Goal: Transaction & Acquisition: Purchase product/service

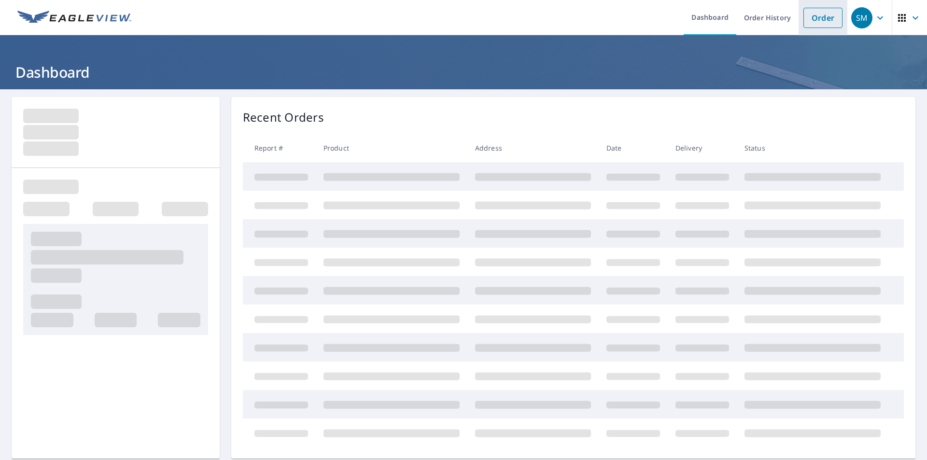
click at [817, 21] on link "Order" at bounding box center [823, 18] width 39 height 20
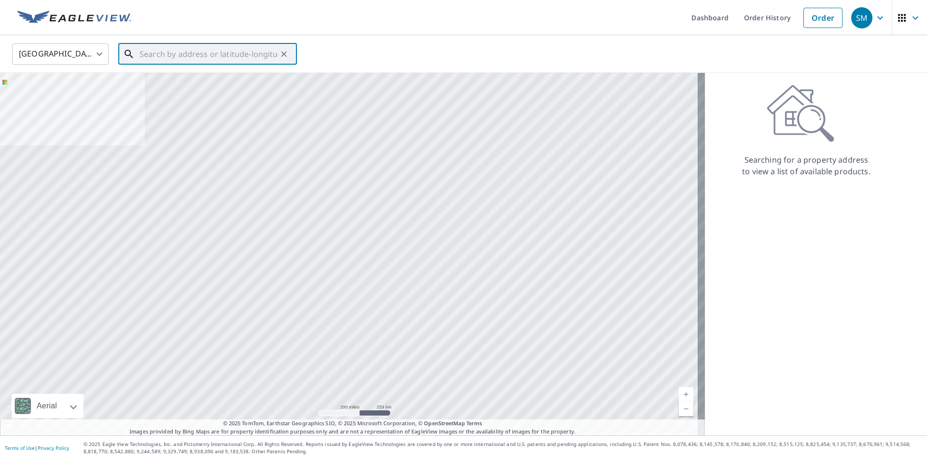
click at [264, 53] on input "text" at bounding box center [209, 54] width 138 height 27
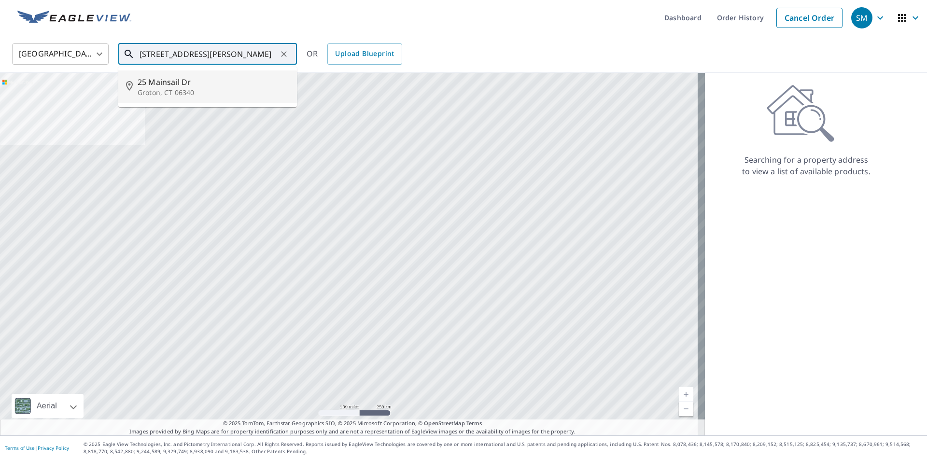
click at [173, 85] on span "25 Mainsail Dr" at bounding box center [214, 82] width 152 height 12
type input "[STREET_ADDRESS][PERSON_NAME]"
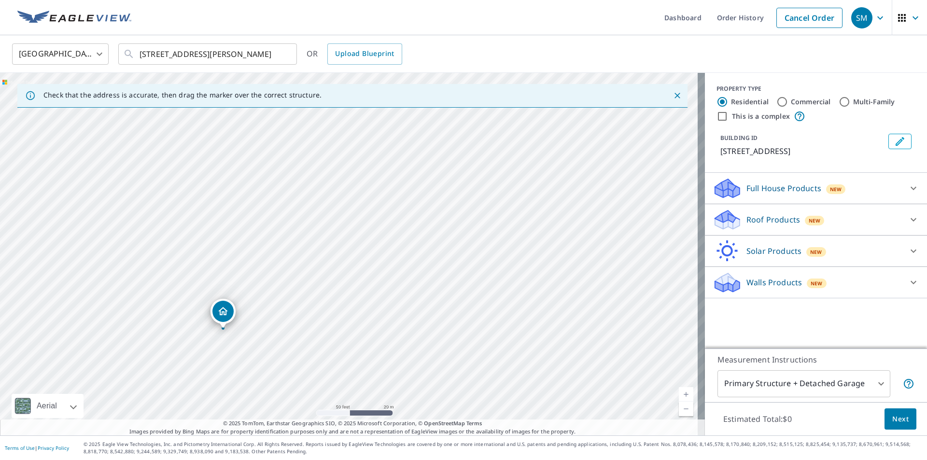
drag, startPoint x: 307, startPoint y: 261, endPoint x: 396, endPoint y: 327, distance: 111.6
click at [396, 327] on div "[STREET_ADDRESS][PERSON_NAME]" at bounding box center [352, 254] width 705 height 363
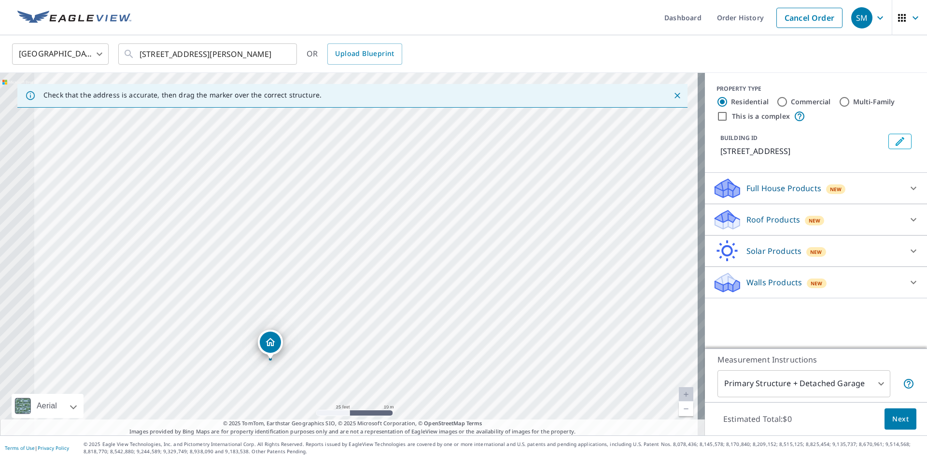
drag, startPoint x: 246, startPoint y: 302, endPoint x: 452, endPoint y: 295, distance: 205.9
click at [452, 296] on div "[STREET_ADDRESS][PERSON_NAME]" at bounding box center [352, 254] width 705 height 363
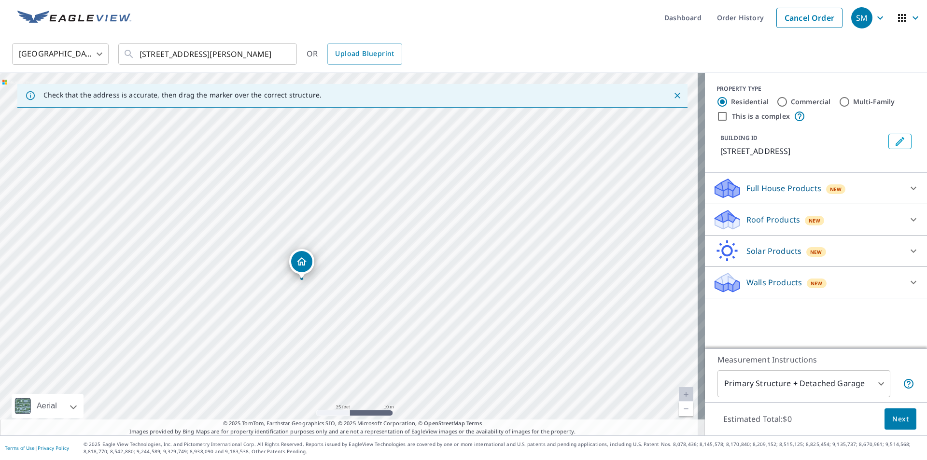
drag, startPoint x: 397, startPoint y: 359, endPoint x: 427, endPoint y: 279, distance: 85.3
click at [427, 279] on div "[STREET_ADDRESS][PERSON_NAME]" at bounding box center [352, 254] width 705 height 363
click at [772, 283] on p "Walls Products" at bounding box center [775, 283] width 56 height 12
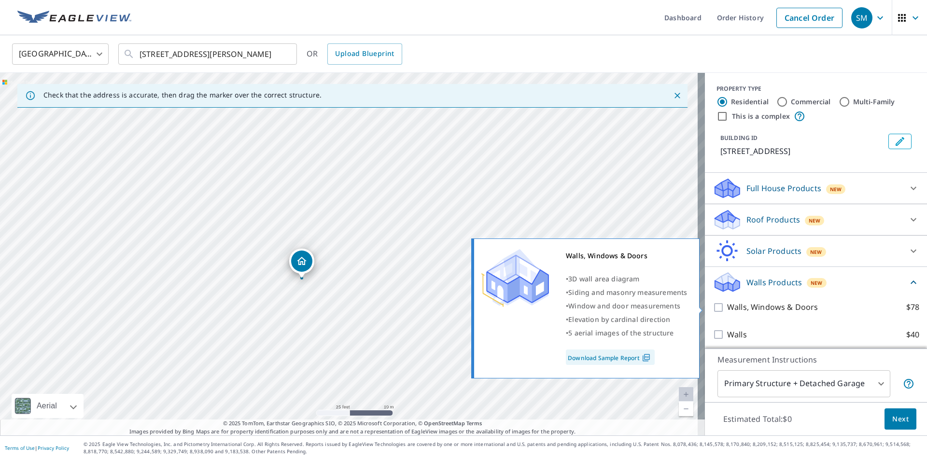
click at [713, 307] on input "Walls, Windows & Doors $78" at bounding box center [720, 308] width 14 height 12
checkbox input "true"
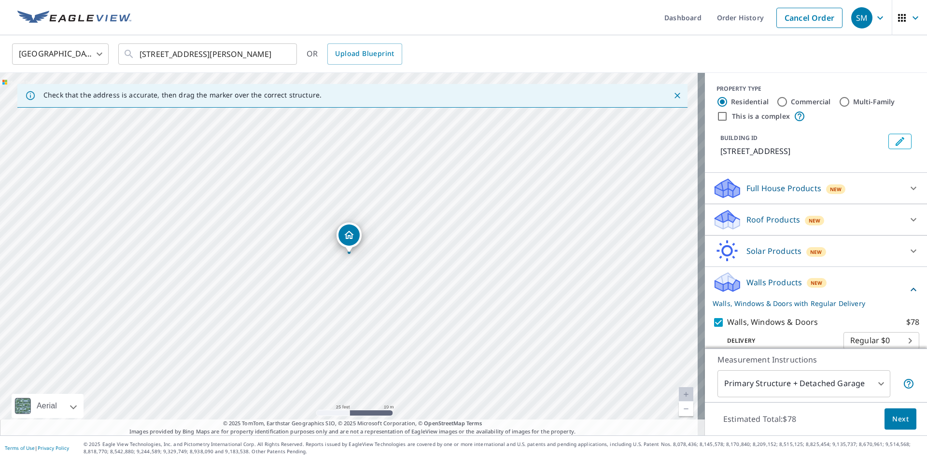
click at [908, 221] on icon at bounding box center [914, 220] width 12 height 12
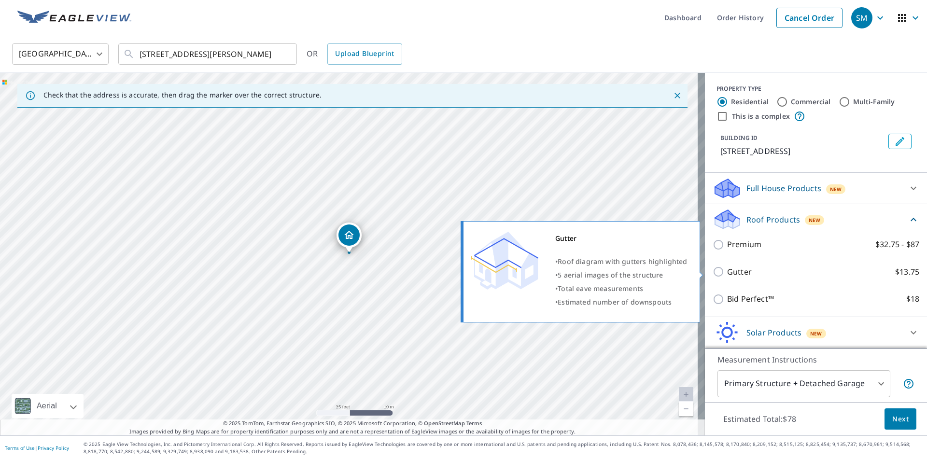
click at [713, 272] on input "Gutter $13.75" at bounding box center [720, 272] width 14 height 12
checkbox input "true"
checkbox input "false"
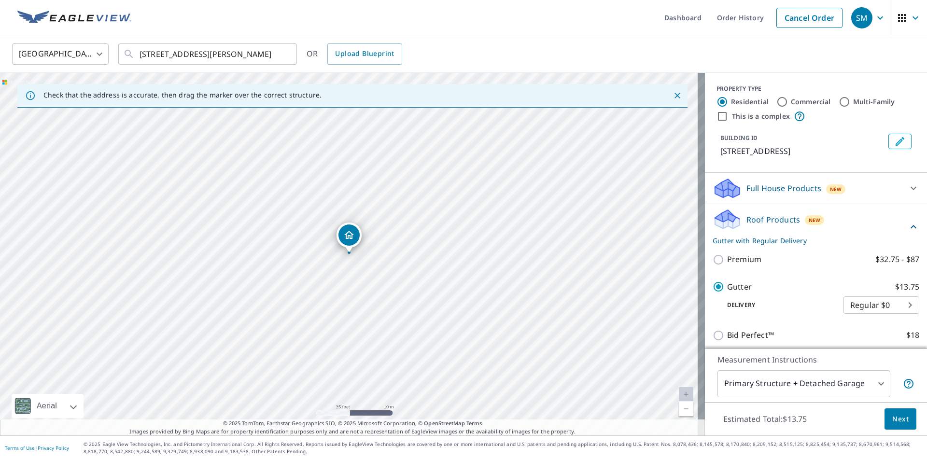
click at [899, 425] on button "Next" at bounding box center [901, 420] width 32 height 22
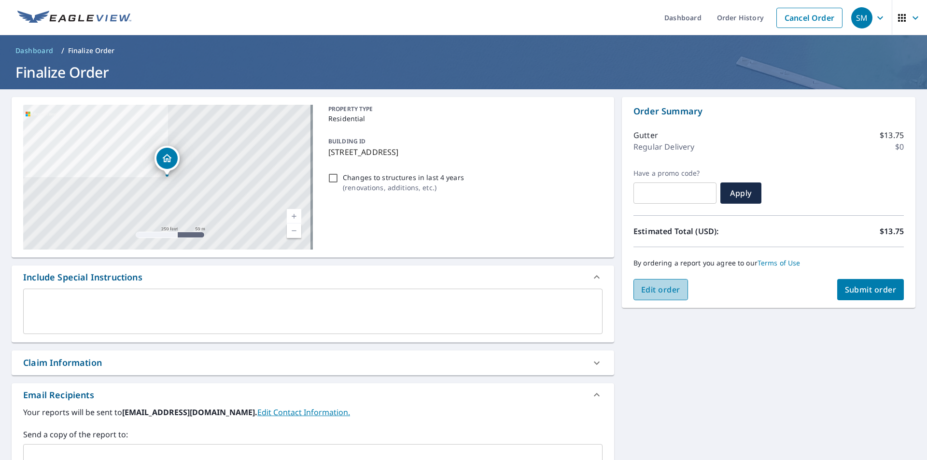
click at [660, 289] on span "Edit order" at bounding box center [660, 289] width 39 height 11
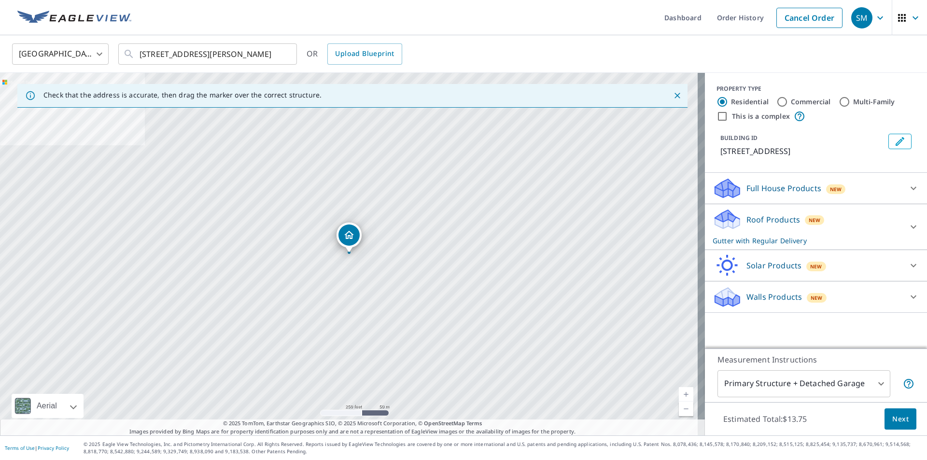
click at [760, 297] on p "Walls Products" at bounding box center [775, 297] width 56 height 12
click at [908, 227] on icon at bounding box center [914, 227] width 12 height 12
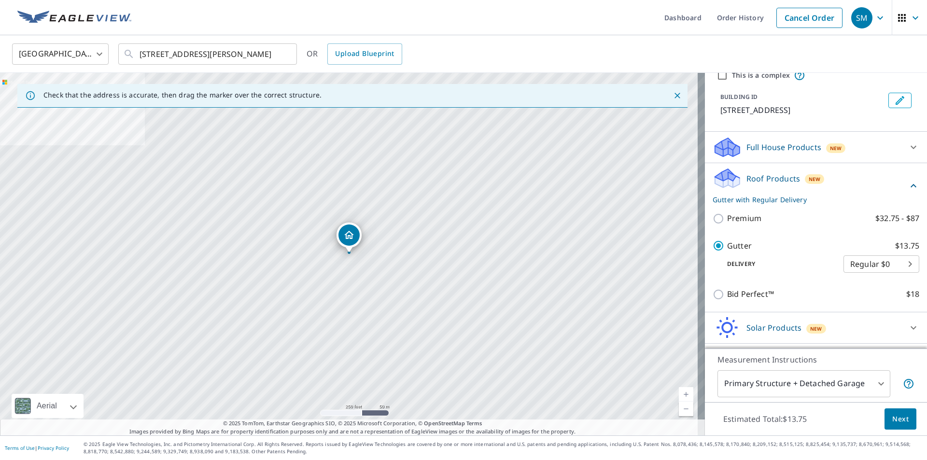
scroll to position [97, 0]
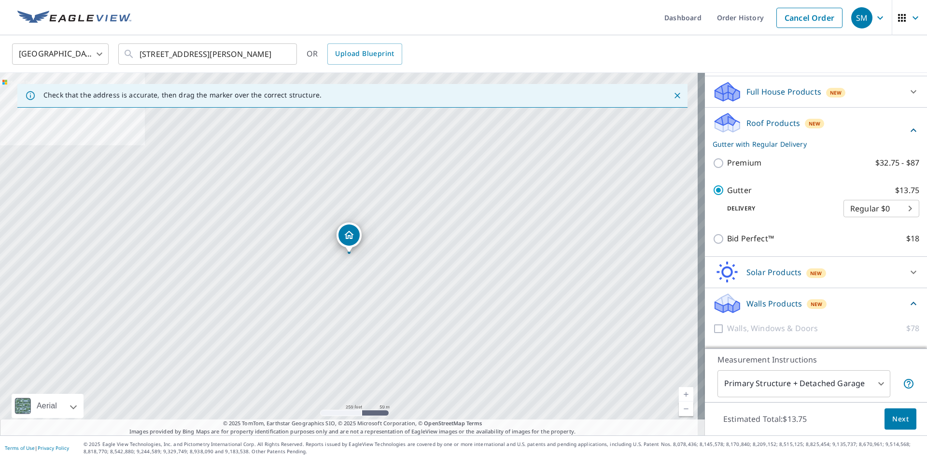
click at [778, 305] on p "Walls Products" at bounding box center [775, 304] width 56 height 12
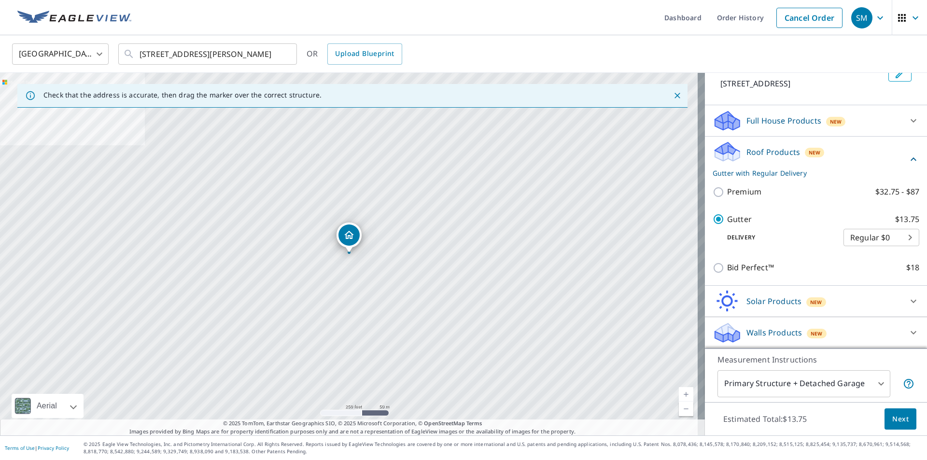
scroll to position [68, 0]
click at [908, 334] on icon at bounding box center [914, 333] width 12 height 12
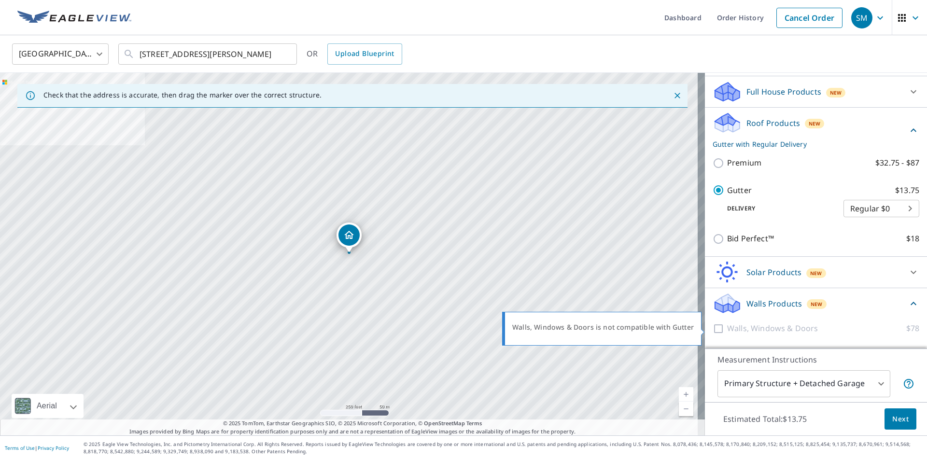
click at [791, 326] on p "Walls, Windows & Doors" at bounding box center [772, 329] width 91 height 12
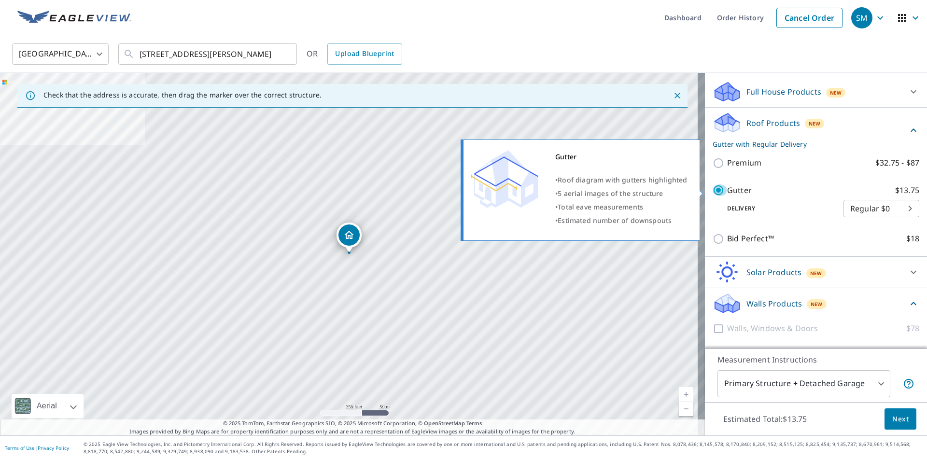
click at [713, 191] on input "Gutter $13.75" at bounding box center [720, 190] width 14 height 12
checkbox input "false"
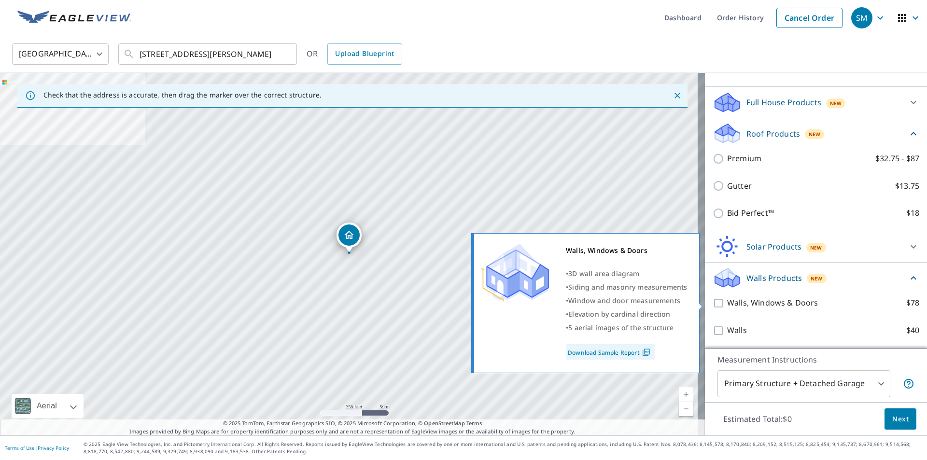
click at [713, 306] on input "Walls, Windows & Doors $78" at bounding box center [720, 303] width 14 height 12
checkbox input "true"
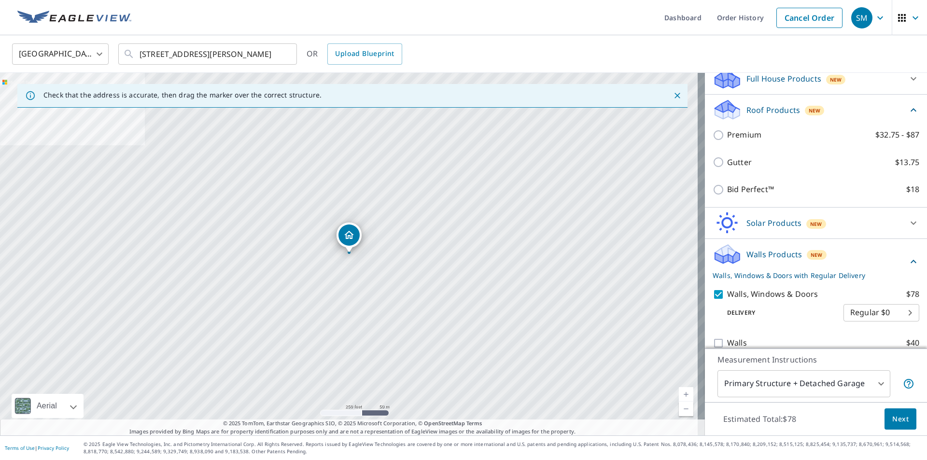
scroll to position [122, 0]
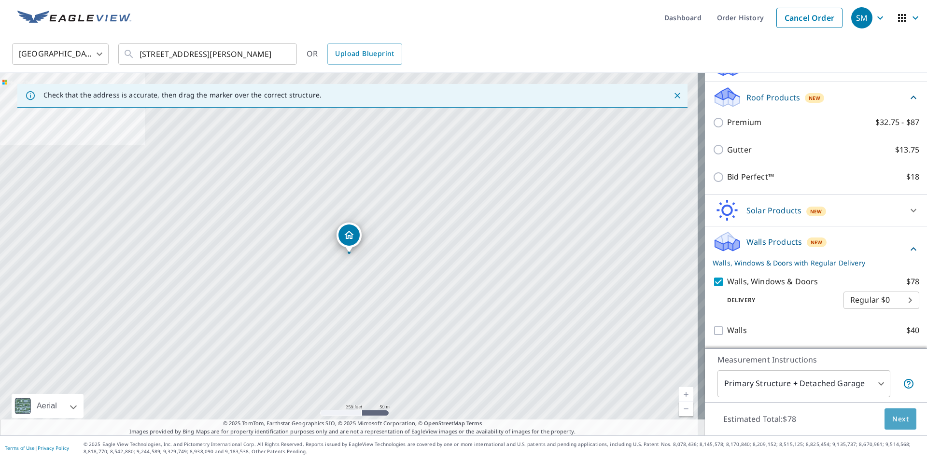
click at [892, 422] on span "Next" at bounding box center [900, 419] width 16 height 12
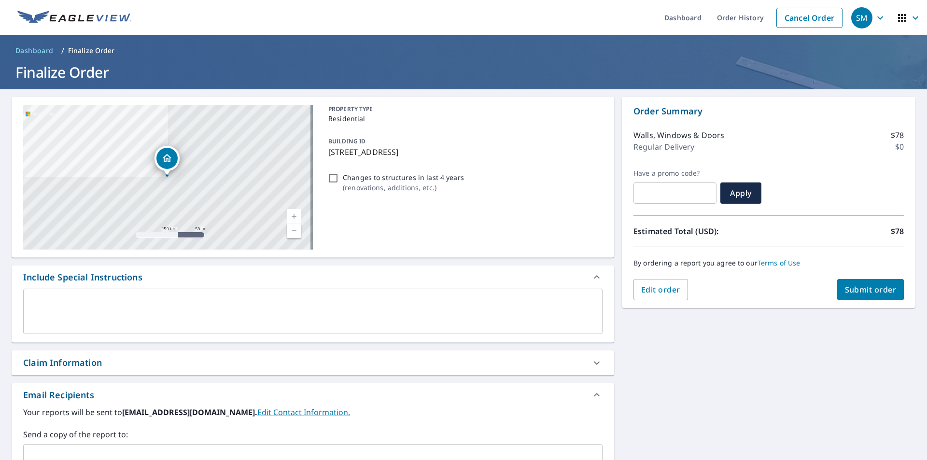
click at [377, 323] on textarea at bounding box center [313, 312] width 566 height 28
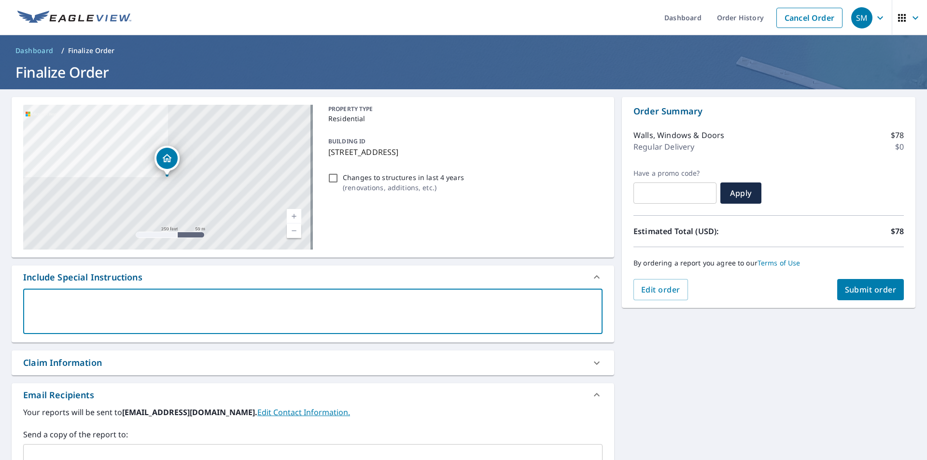
type textarea "M"
type textarea "x"
type textarea "Ma"
type textarea "x"
type textarea "Mas"
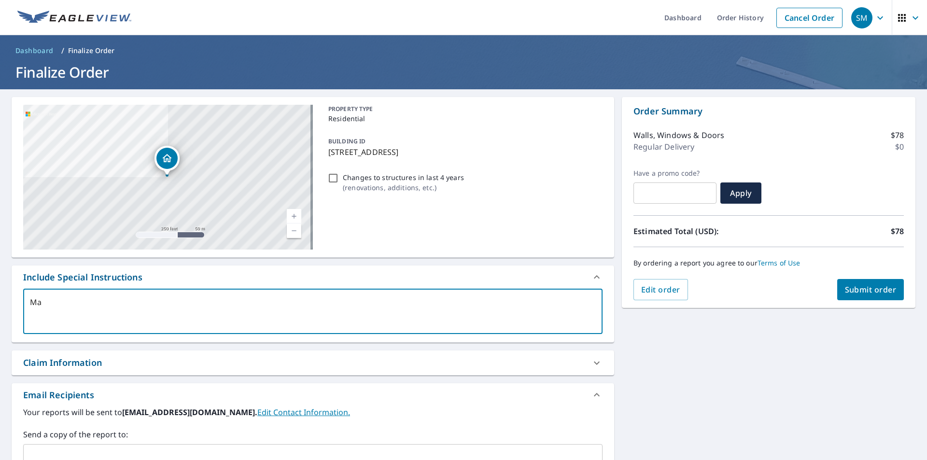
type textarea "x"
type textarea "Mast"
type textarea "x"
type textarea "Mastr"
type textarea "x"
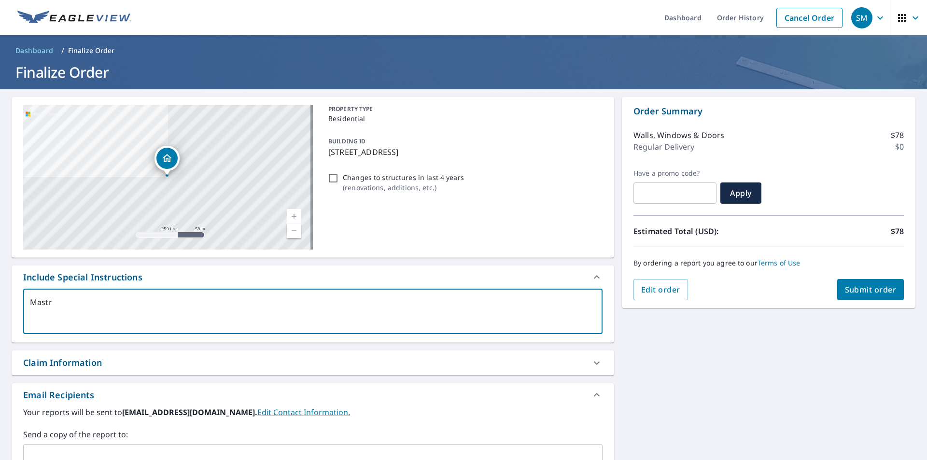
type textarea "[PERSON_NAME]"
type textarea "x"
type textarea "Mastroi"
type textarea "x"
type textarea "Mastroia"
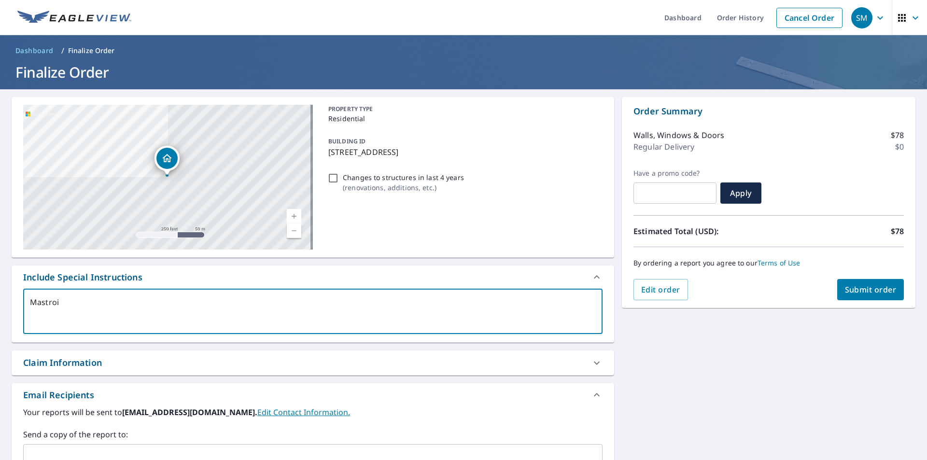
type textarea "x"
type textarea "Mastroian"
type textarea "x"
type textarea "Mastroiann"
type textarea "x"
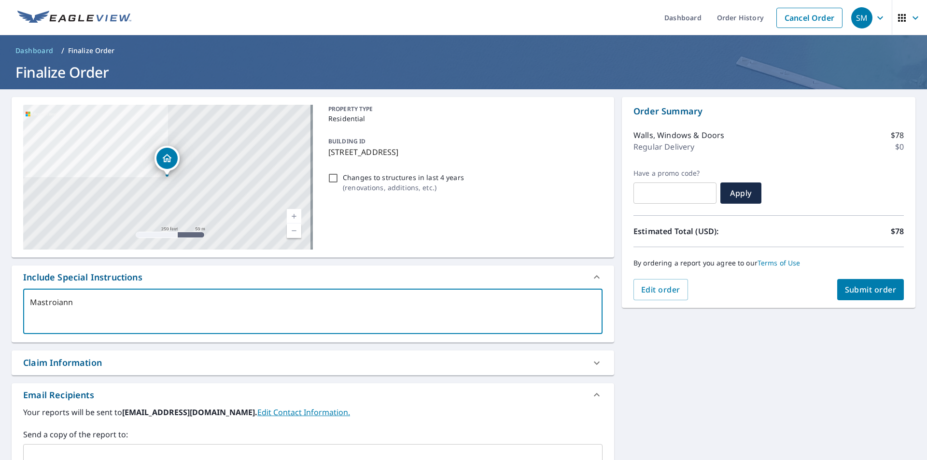
type textarea "Mastroianno"
type textarea "x"
type textarea "Mastroiann"
type textarea "x"
type textarea "[PERSON_NAME]"
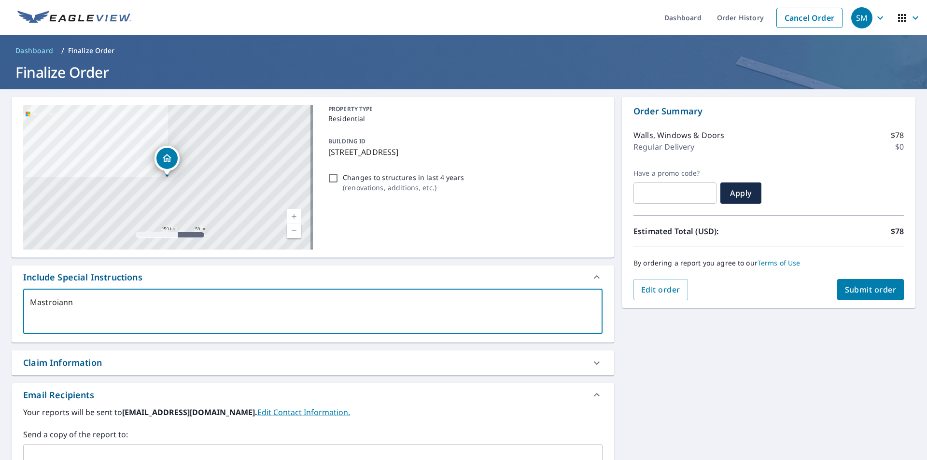
type textarea "x"
type textarea "[PERSON_NAME]"
type textarea "x"
type textarea "[PERSON_NAME] S"
type textarea "x"
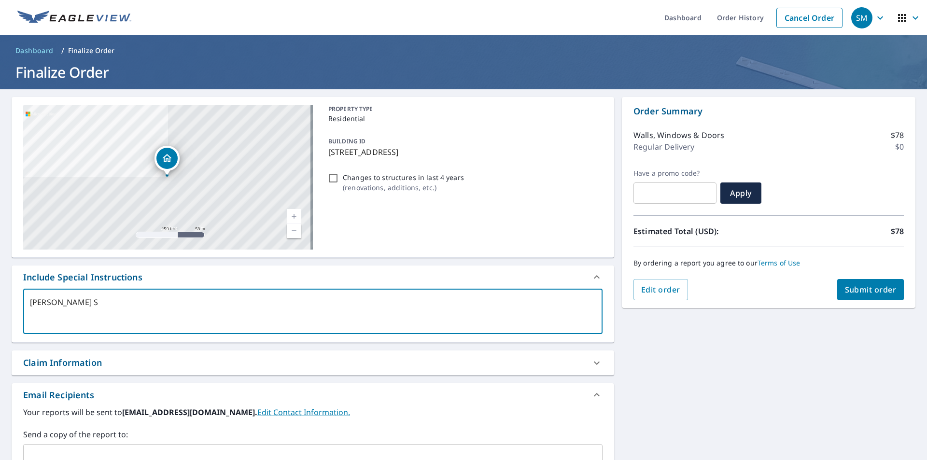
type textarea "[PERSON_NAME] Si"
type textarea "x"
type textarea "[PERSON_NAME]"
type textarea "x"
type textarea "[PERSON_NAME] Sidi"
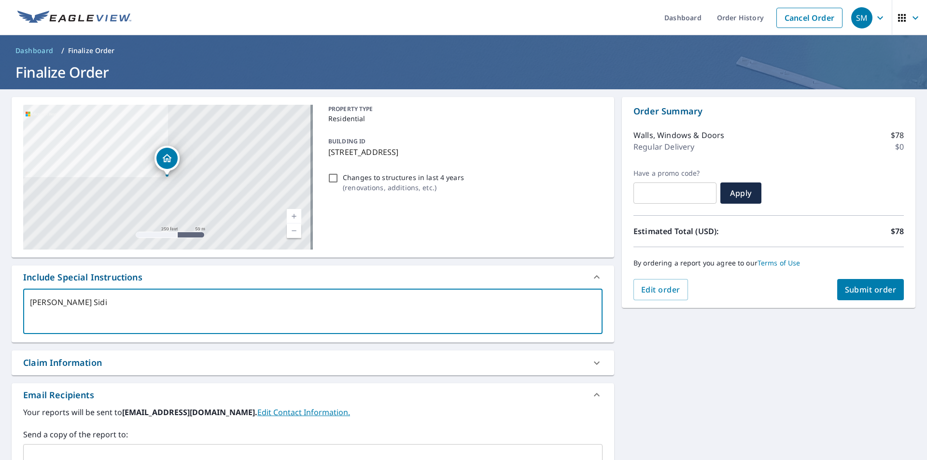
type textarea "x"
type textarea "[PERSON_NAME] Sidin"
type textarea "x"
type textarea "[PERSON_NAME] Siding"
type textarea "x"
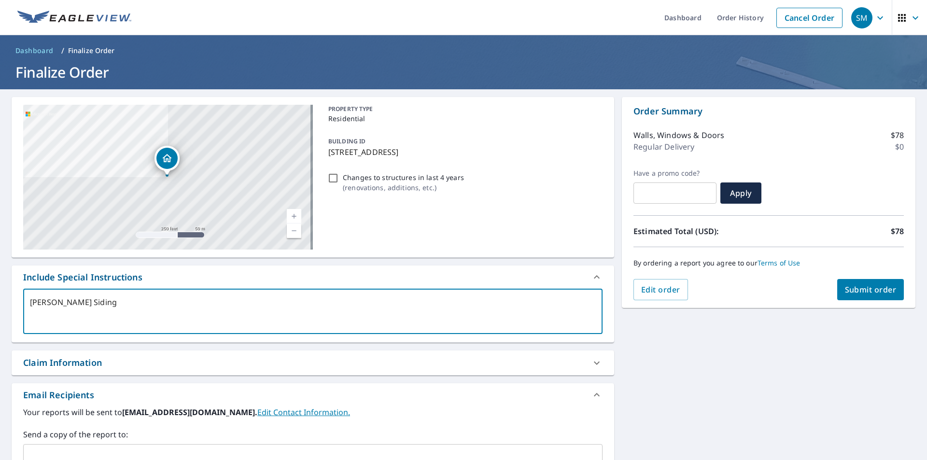
type textarea "[PERSON_NAME] Siding"
type textarea "x"
type textarea "[PERSON_NAME] Siding R"
type textarea "x"
type textarea "[PERSON_NAME] Siding Re"
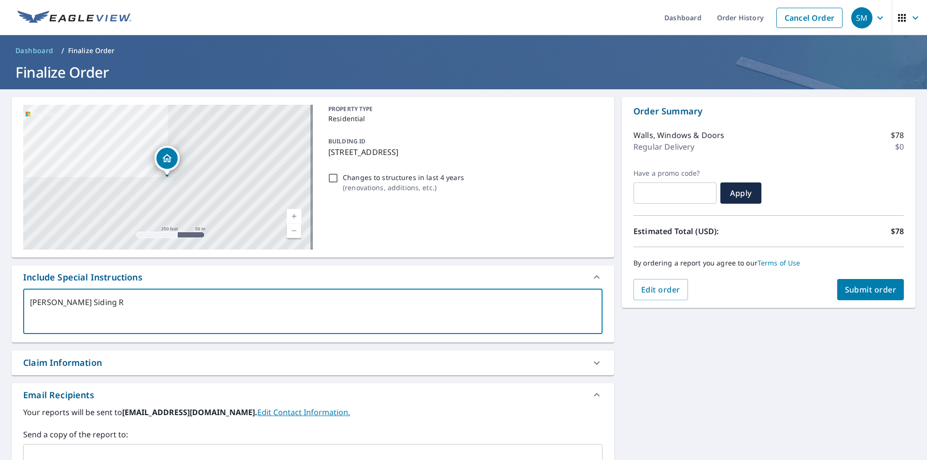
type textarea "x"
type textarea "[PERSON_NAME] Siding Rep"
type textarea "x"
type textarea "[PERSON_NAME] Siding Repo"
type textarea "x"
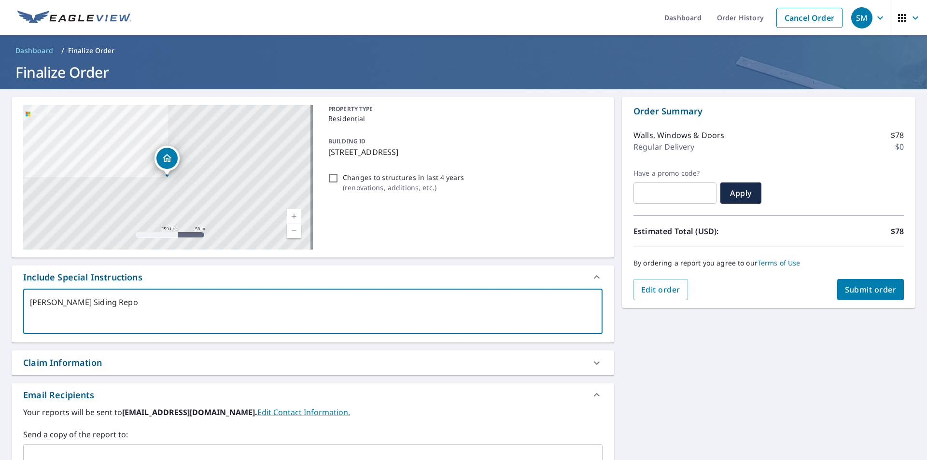
type textarea "[PERSON_NAME] Siding Repor"
type textarea "x"
type textarea "[PERSON_NAME] Siding Report"
type textarea "x"
type textarea "[PERSON_NAME] Siding Report"
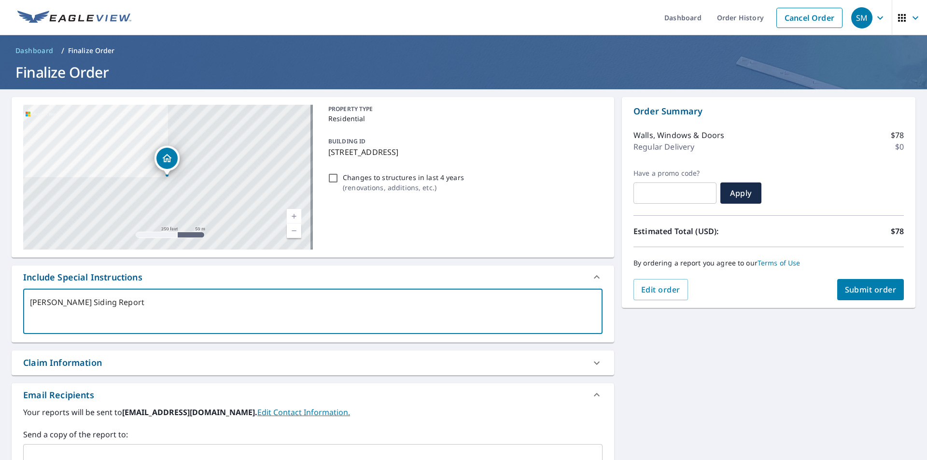
click at [870, 292] on span "Submit order" at bounding box center [871, 289] width 52 height 11
type textarea "x"
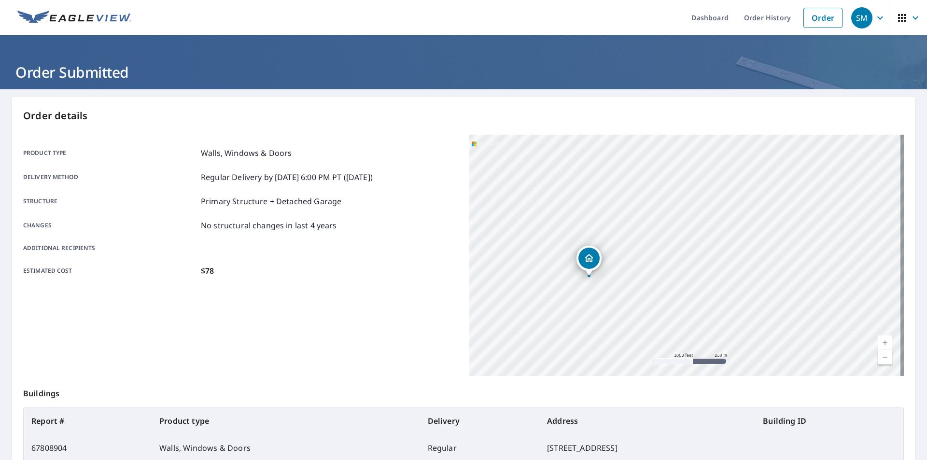
click at [387, 258] on div "Product type Walls, Windows & Doors Delivery method Regular Delivery by [DATE] …" at bounding box center [240, 211] width 435 height 129
